Goal: Navigation & Orientation: Go to known website

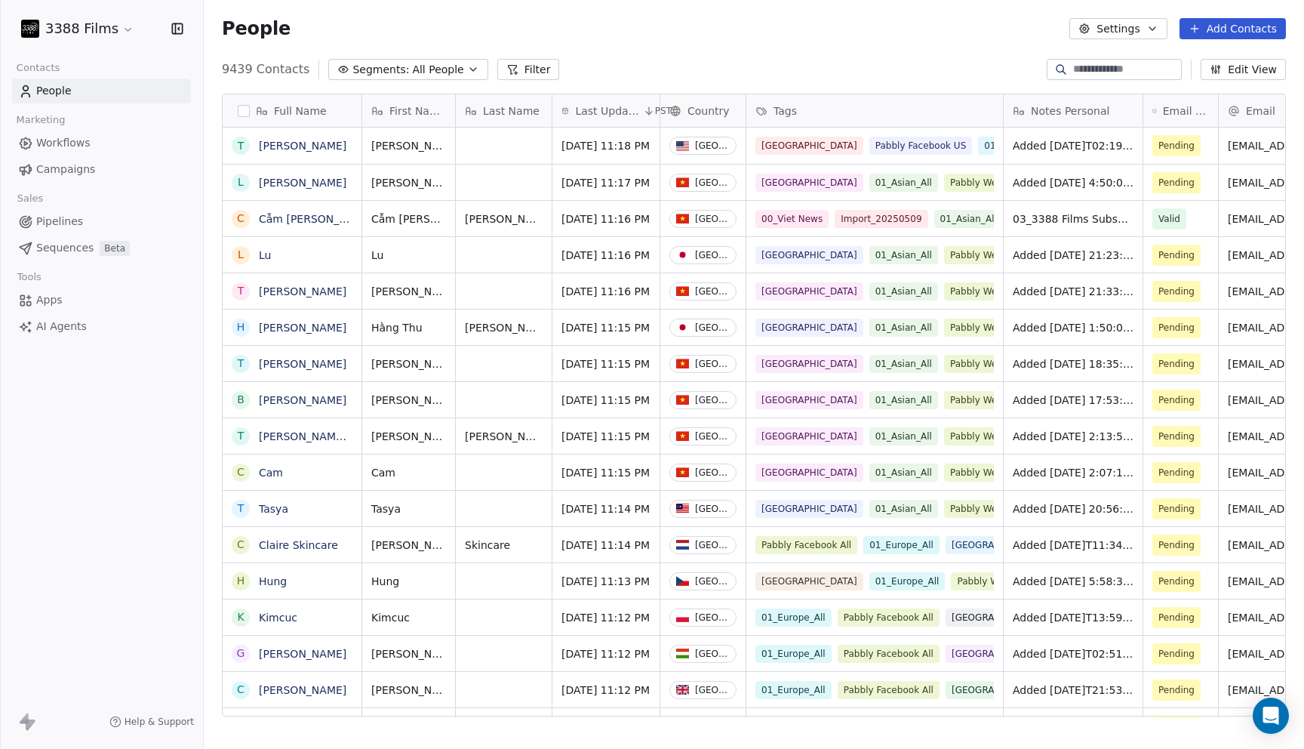
scroll to position [659, 1100]
